Goal: Information Seeking & Learning: Find specific page/section

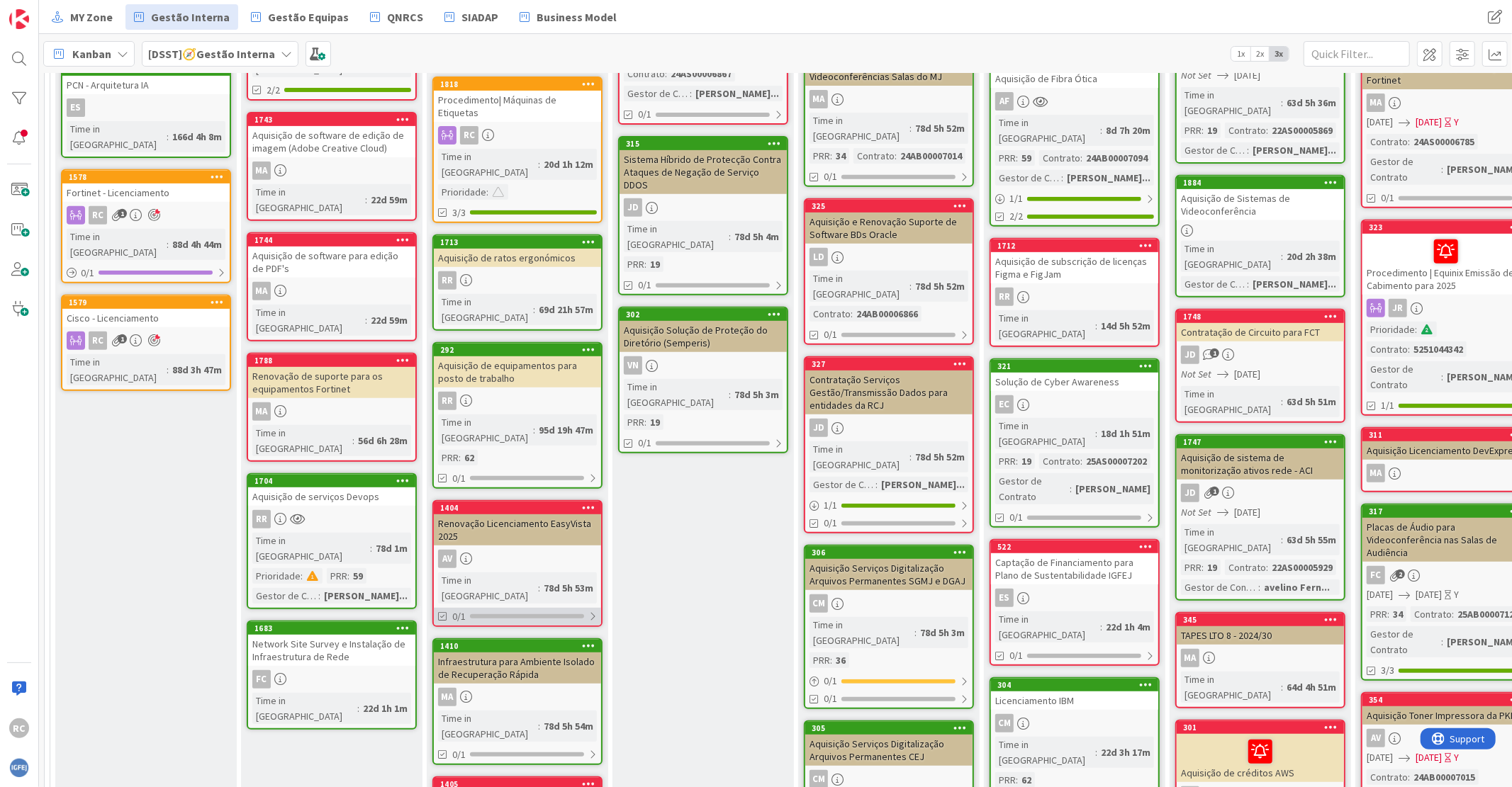
scroll to position [551, 0]
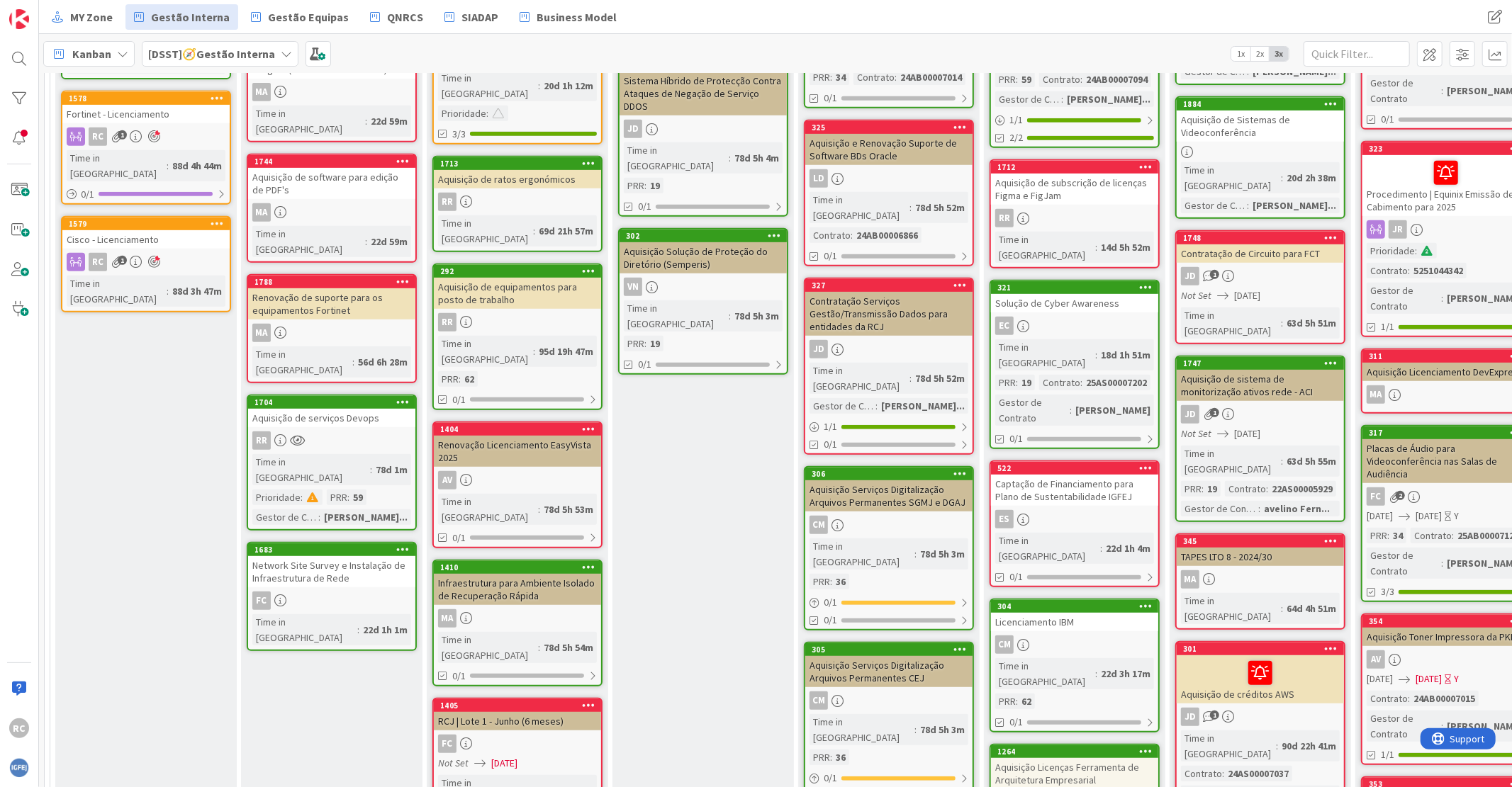
click at [526, 574] on div "Infraestrutura para Ambiente Isolado de Recuperação Rápida" at bounding box center [517, 590] width 168 height 31
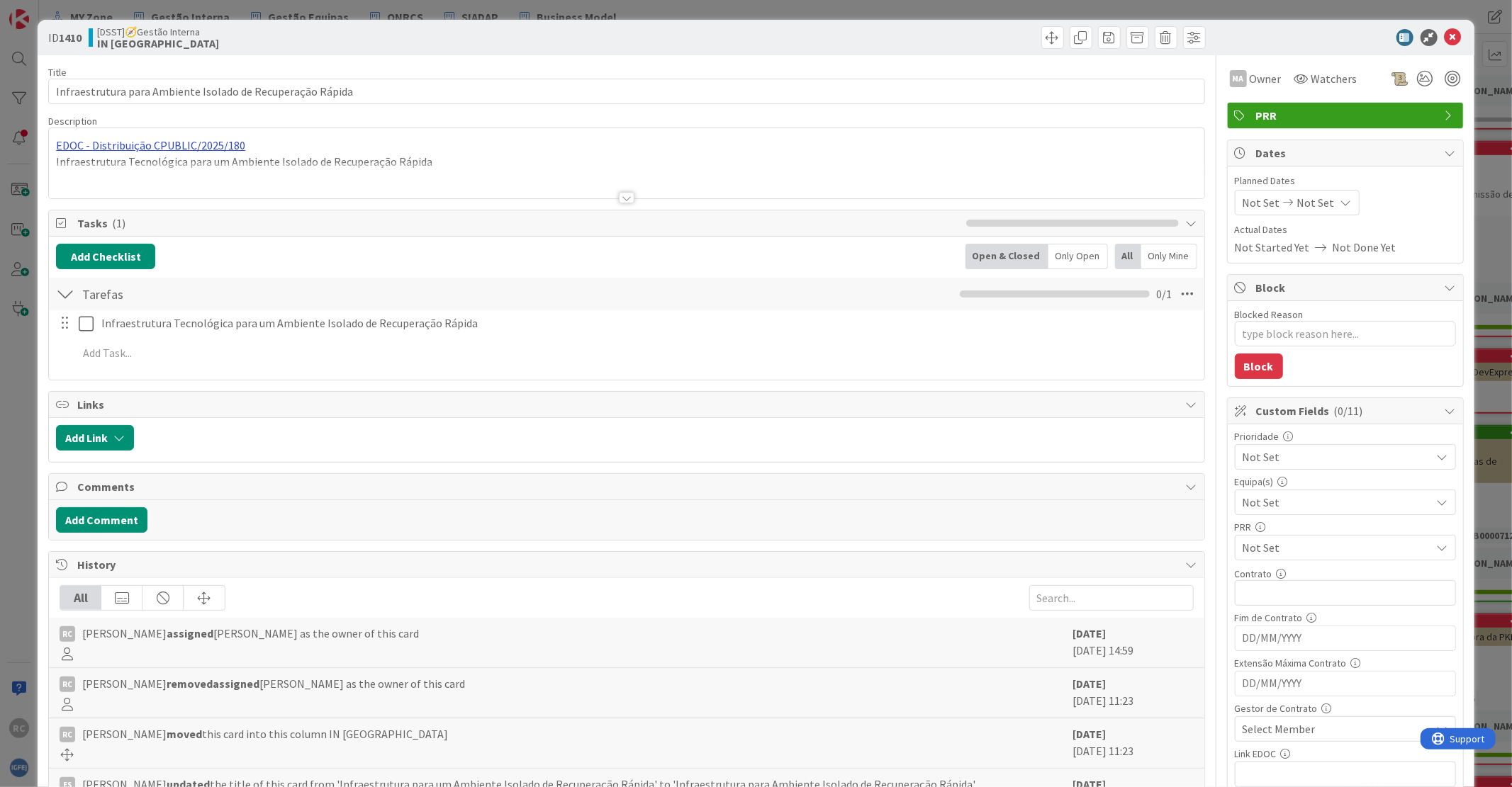
click at [170, 144] on div "EDOC - Distribuição CPUBLIC/2025/180 Infraestrutura Tecnológica para um Ambient…" at bounding box center [626, 163] width 1155 height 70
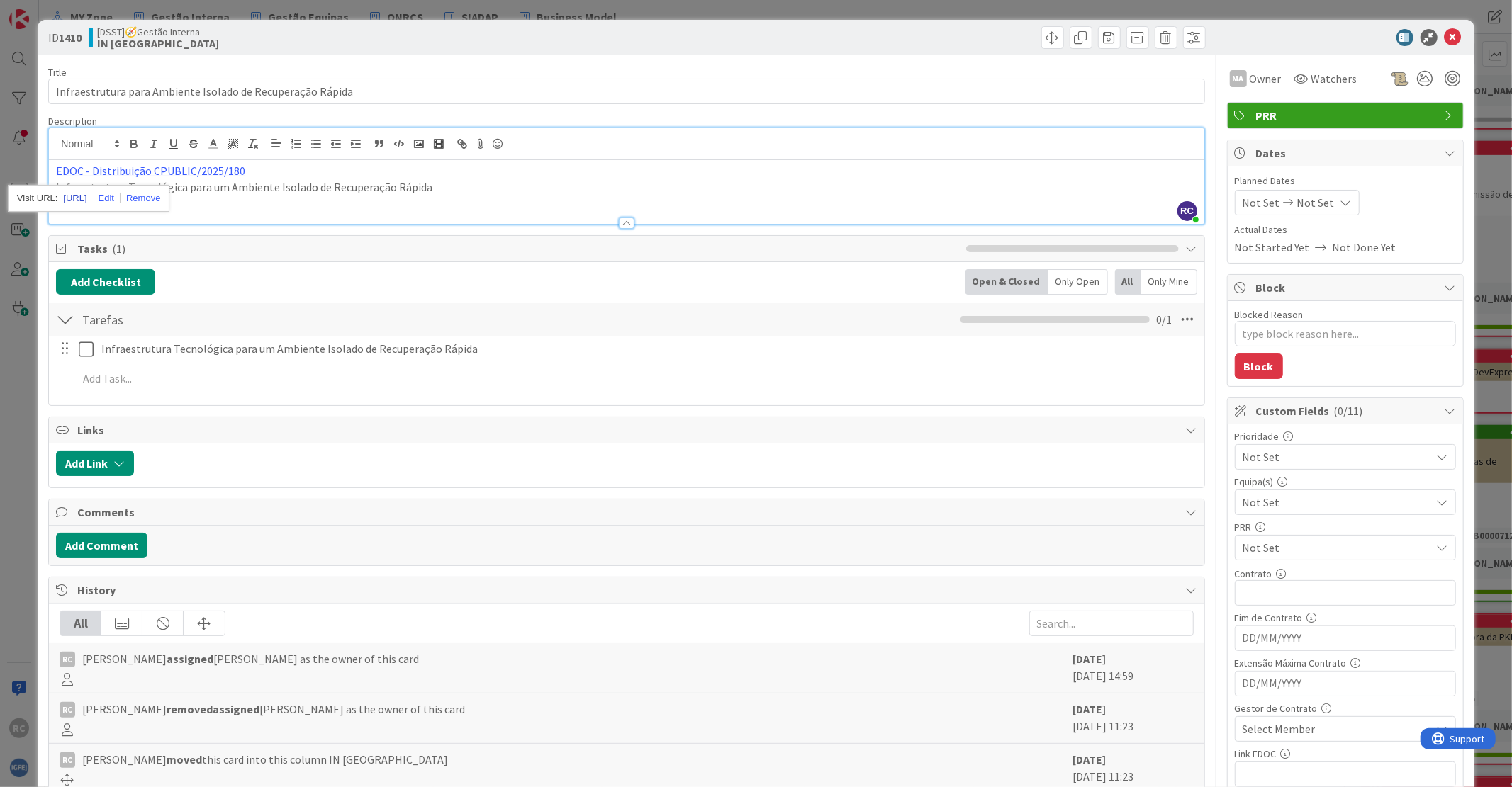
click at [87, 195] on link "[URL]" at bounding box center [75, 198] width 24 height 19
drag, startPoint x: 1444, startPoint y: 39, endPoint x: 1251, endPoint y: 186, distance: 242.6
click at [1445, 39] on icon at bounding box center [1453, 37] width 17 height 17
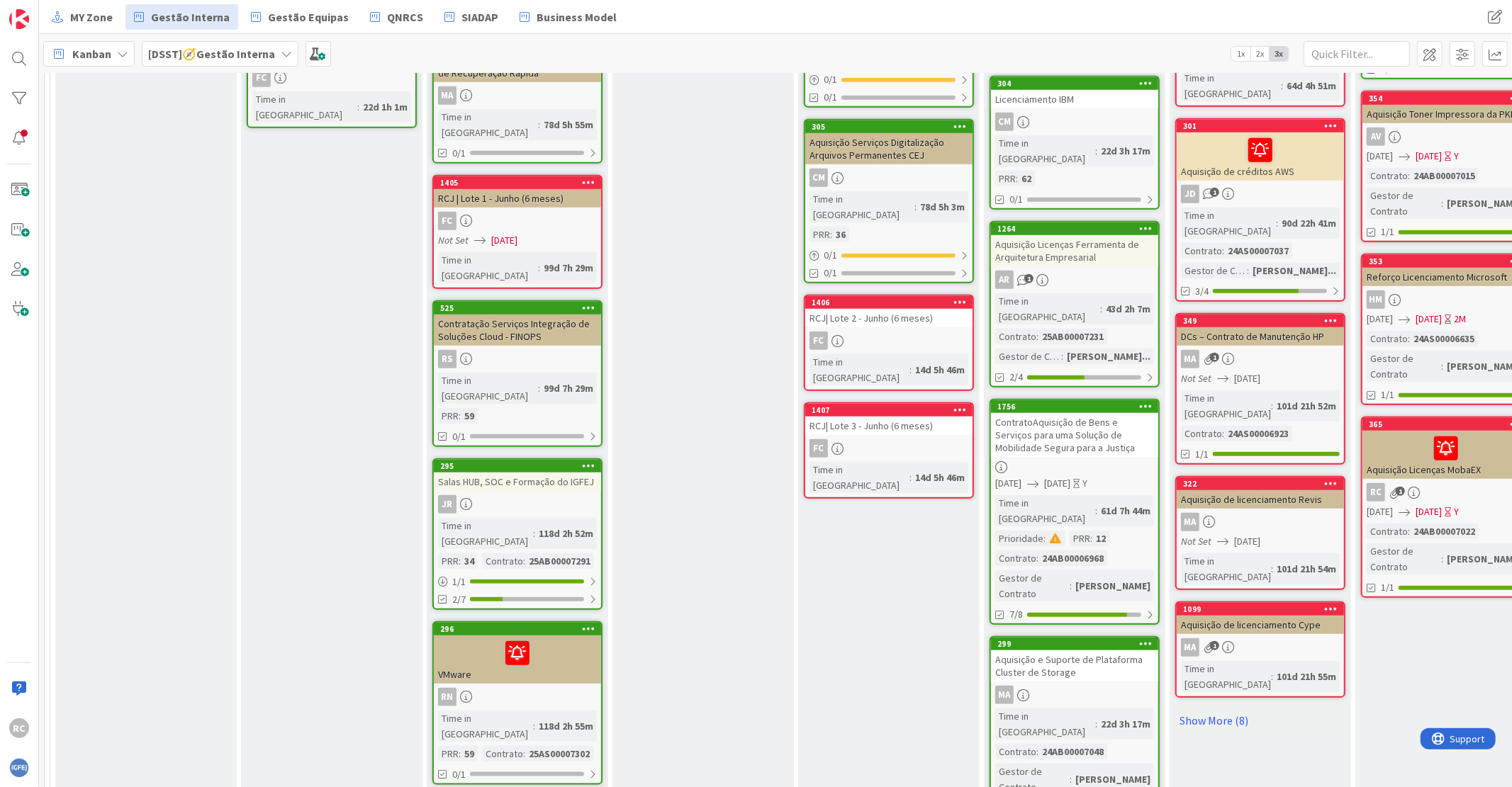
scroll to position [1102, 0]
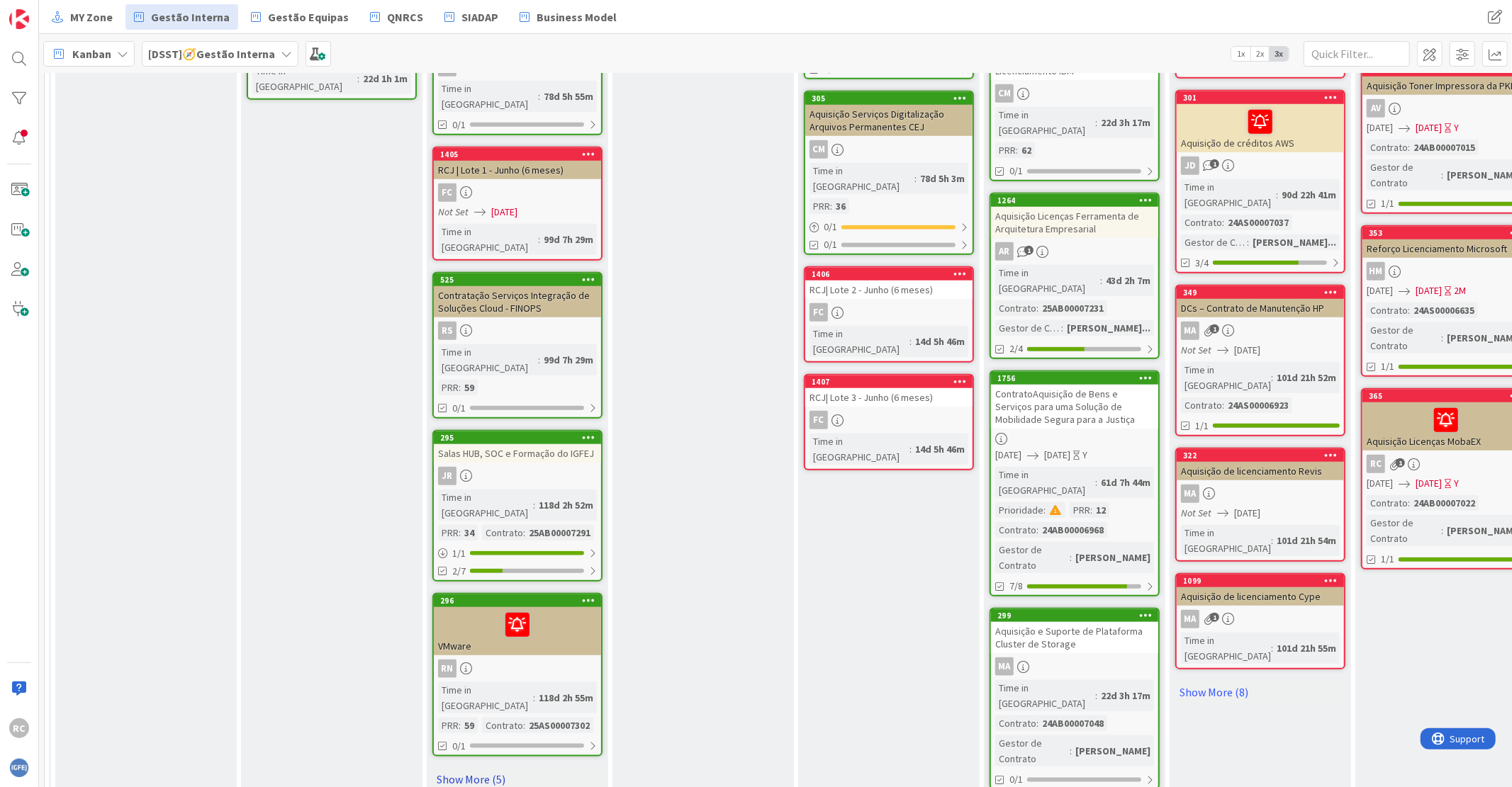
click at [471, 768] on link "Show More (5)" at bounding box center [517, 780] width 170 height 23
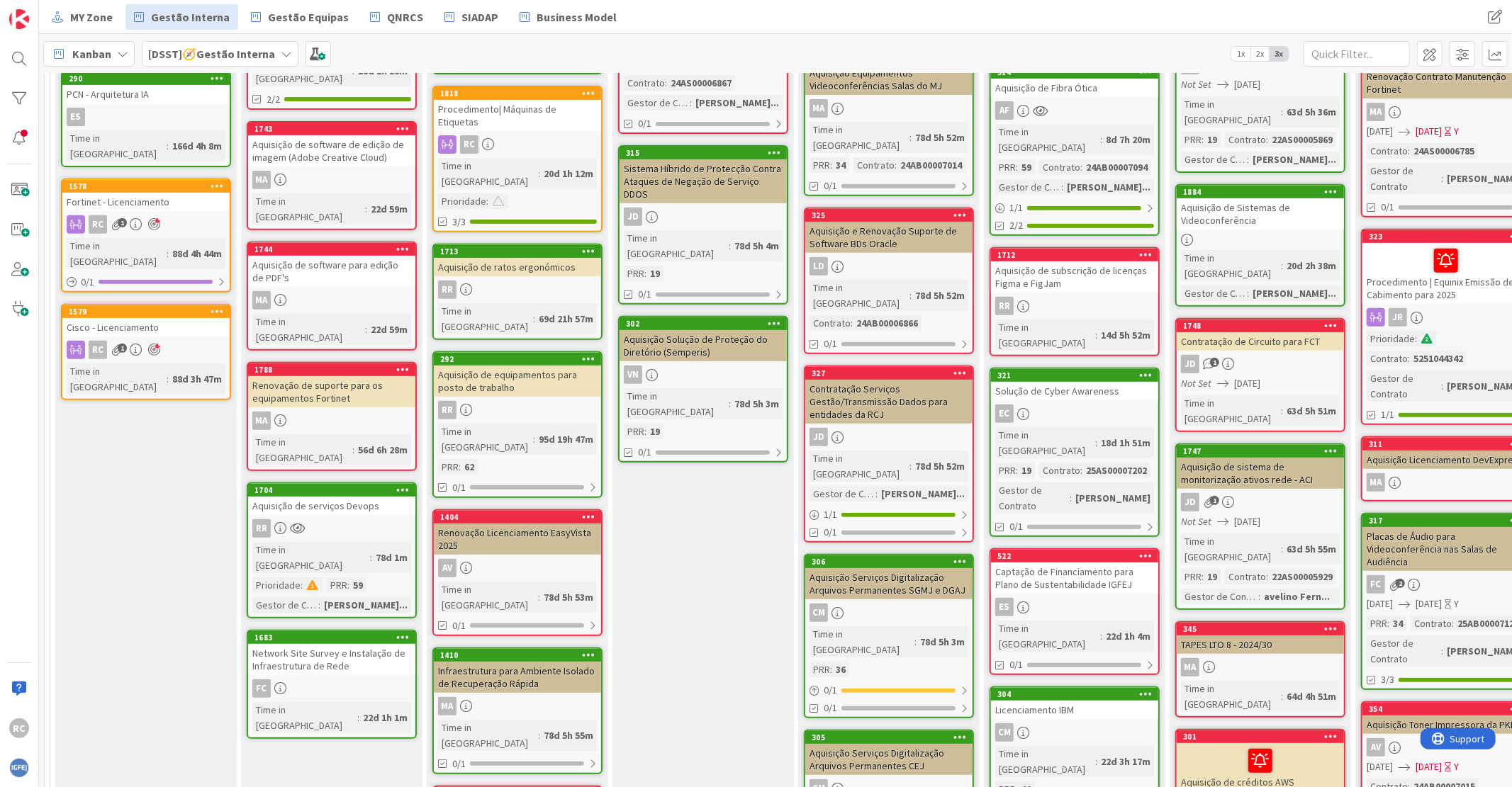
scroll to position [157, 0]
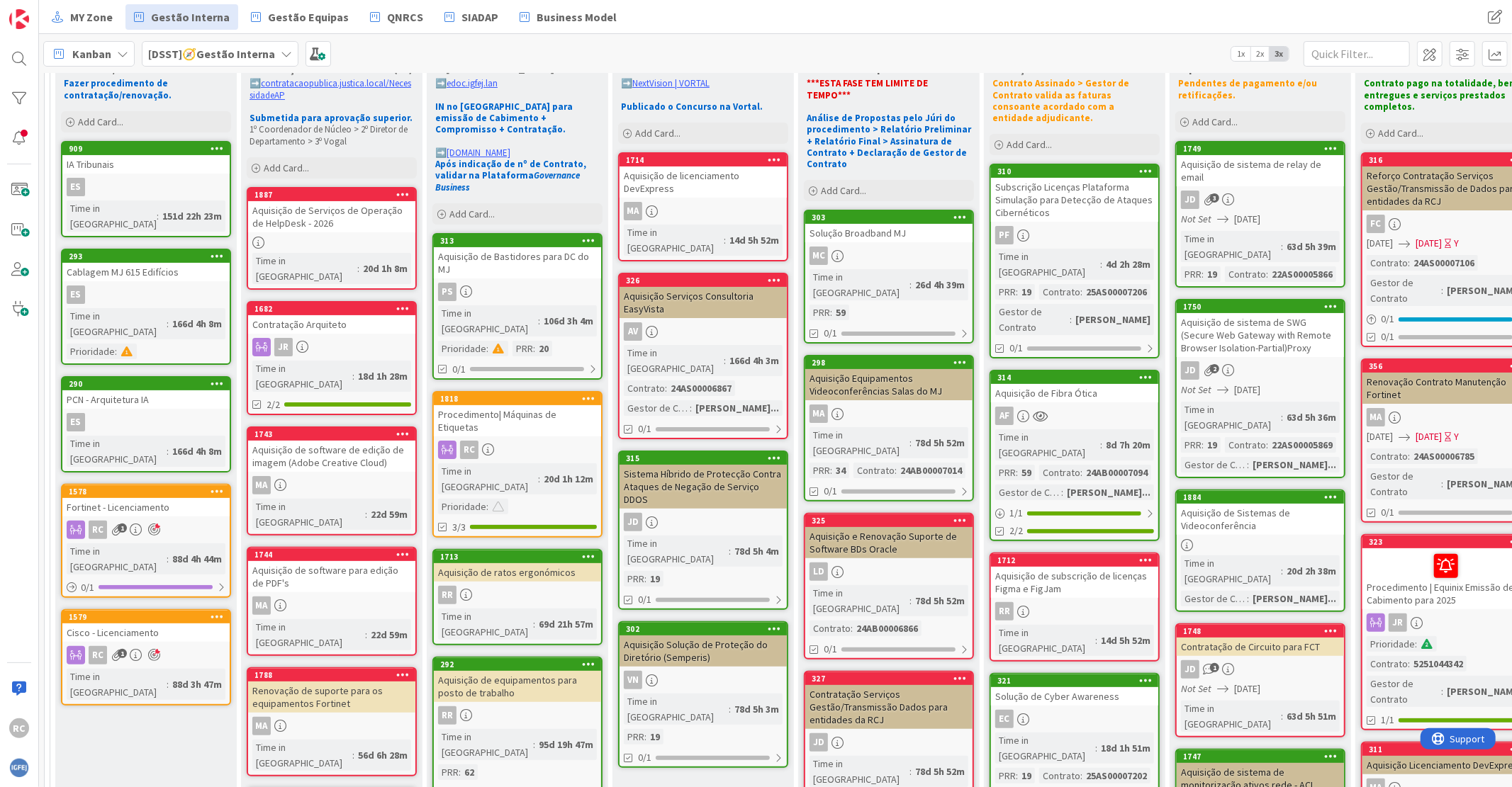
click at [718, 465] on div "Sistema Híbrido de Protecção Contra Ataques de Negação de Serviço DDOS" at bounding box center [703, 486] width 168 height 44
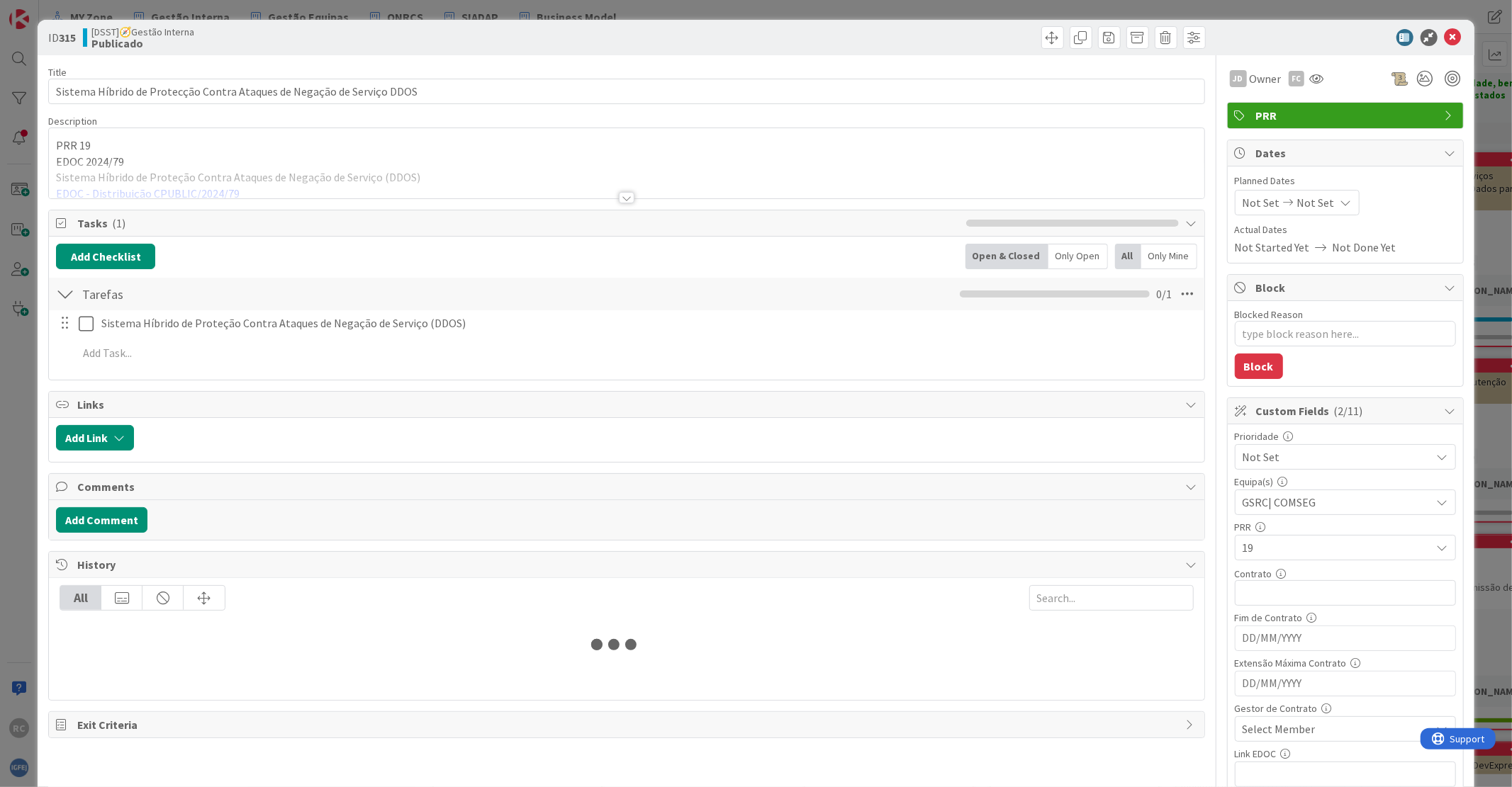
type textarea "x"
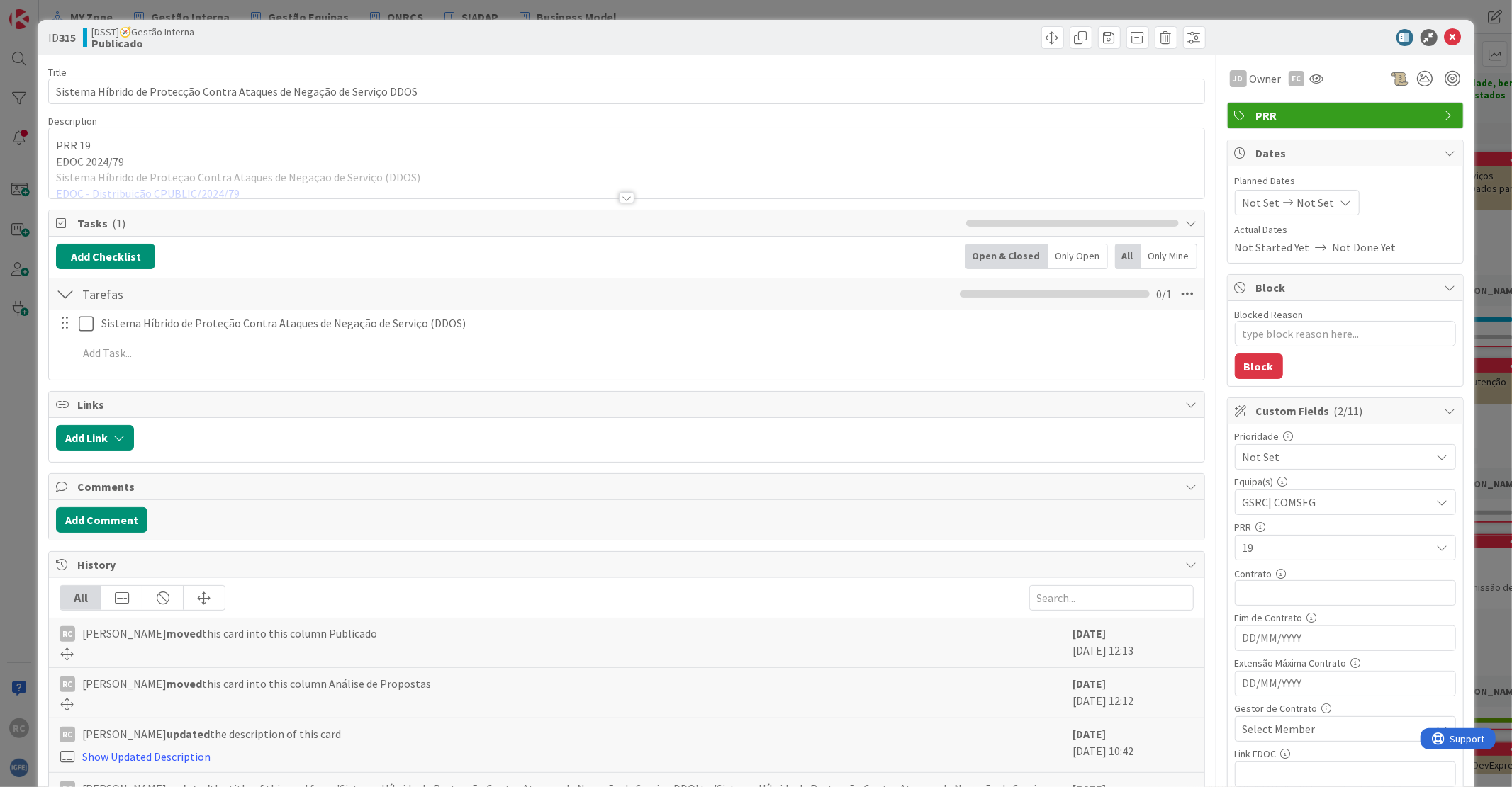
click at [188, 177] on div at bounding box center [626, 180] width 1155 height 36
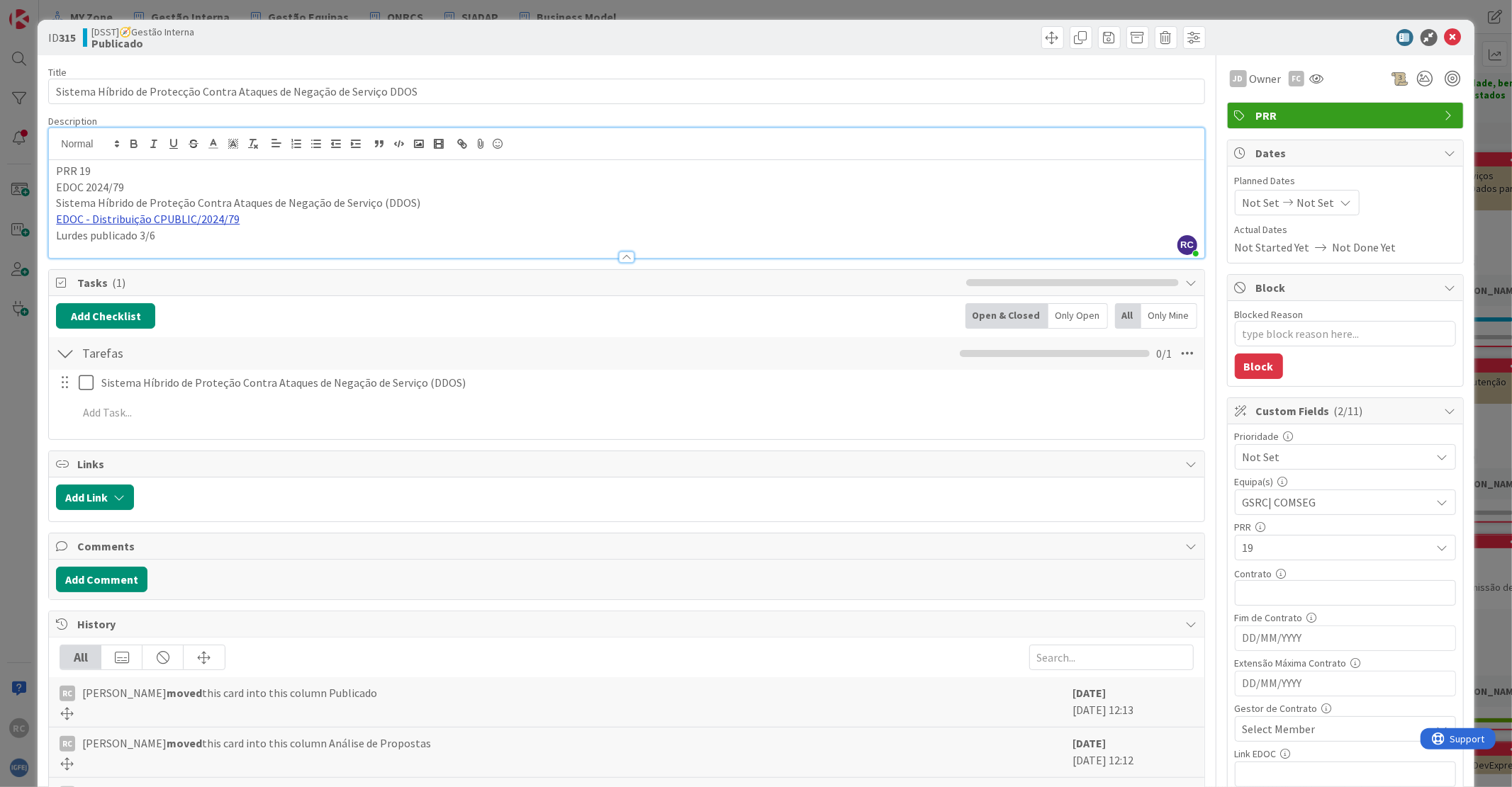
click at [173, 220] on link "EDOC - Distribuição CPUBLIC/2024/79" at bounding box center [148, 219] width 184 height 14
click at [150, 221] on link "EDOC - Distribuição CPUBLIC/2024/79" at bounding box center [148, 219] width 184 height 14
click at [84, 250] on link "[URL]" at bounding box center [72, 246] width 24 height 19
click at [1445, 33] on icon at bounding box center [1453, 37] width 17 height 17
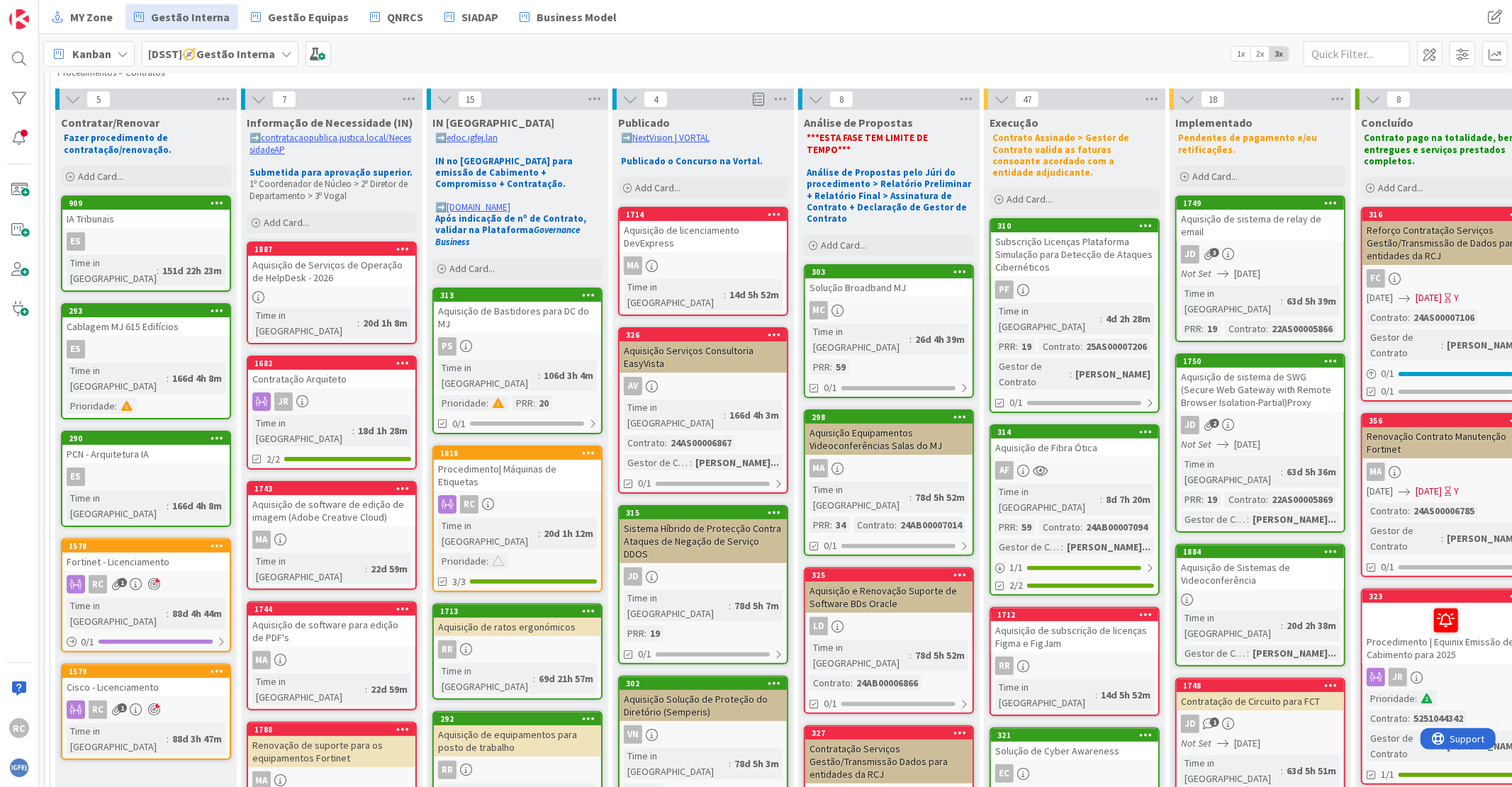
scroll to position [79, 0]
